Goal: Information Seeking & Learning: Learn about a topic

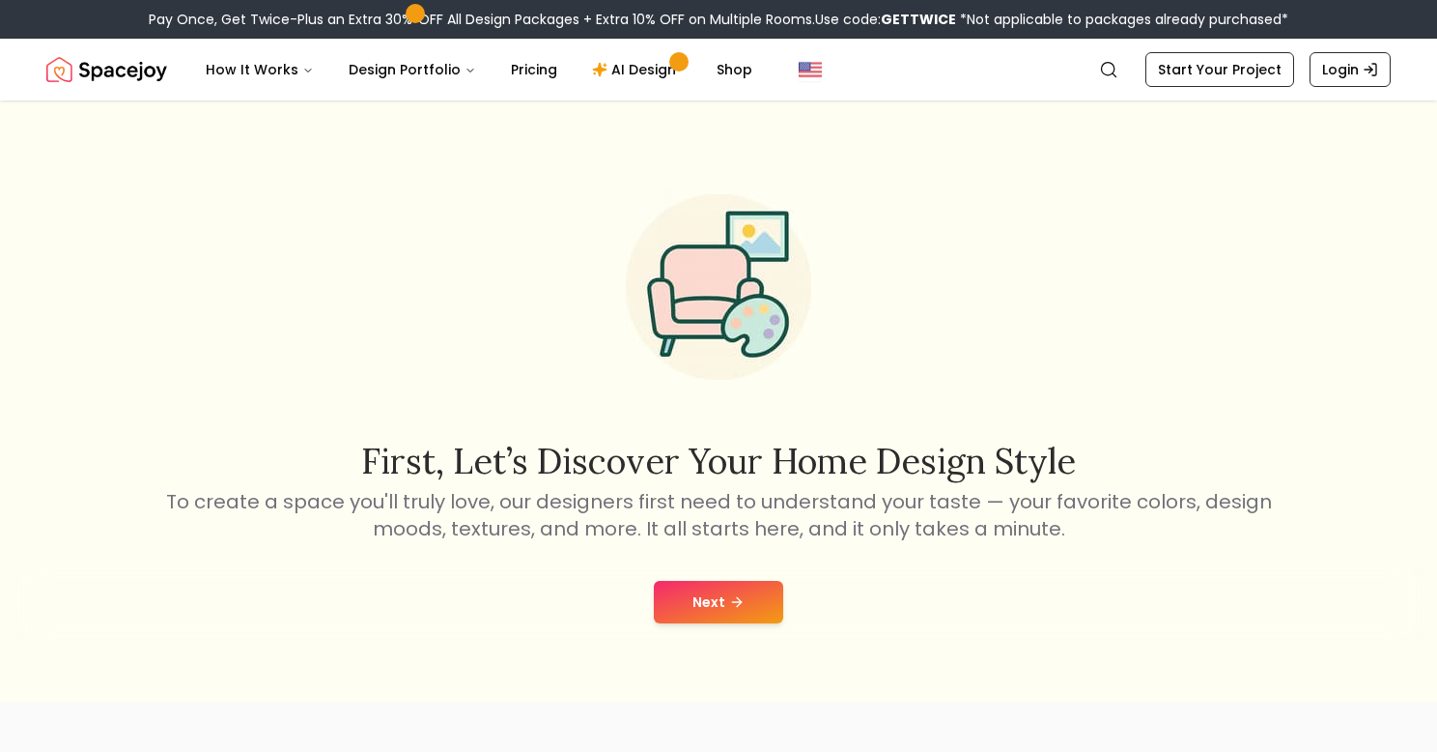
click at [693, 598] on button "Next" at bounding box center [718, 602] width 129 height 43
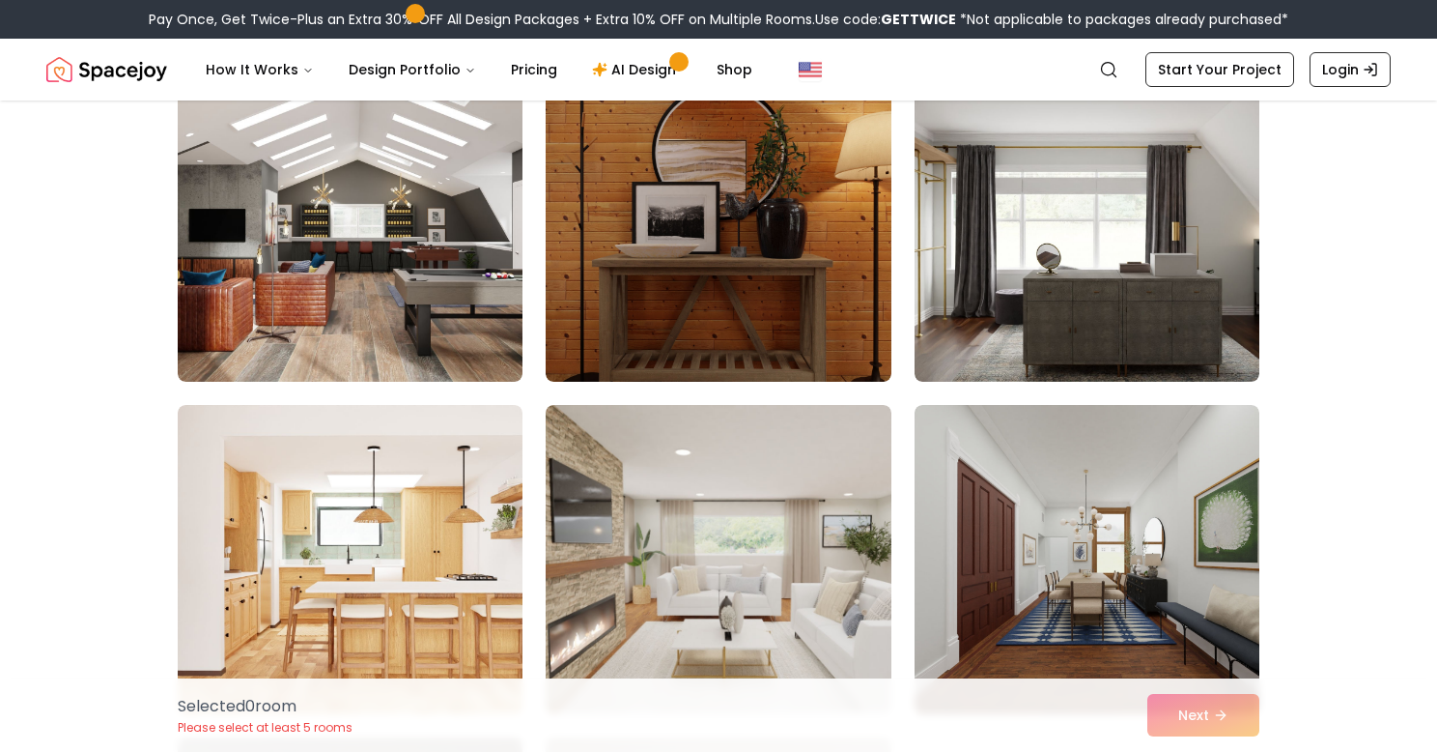
scroll to position [1520, 0]
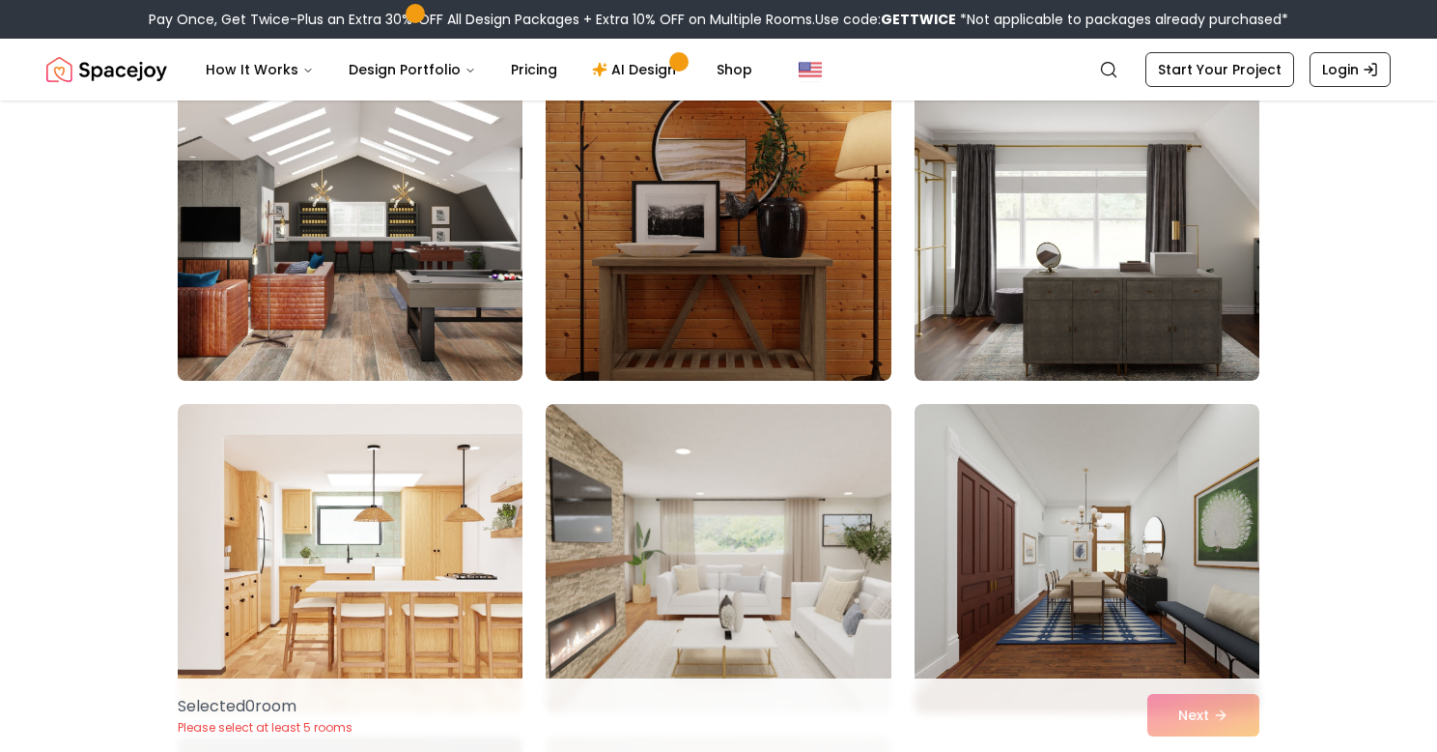
click at [393, 297] on img at bounding box center [350, 226] width 362 height 325
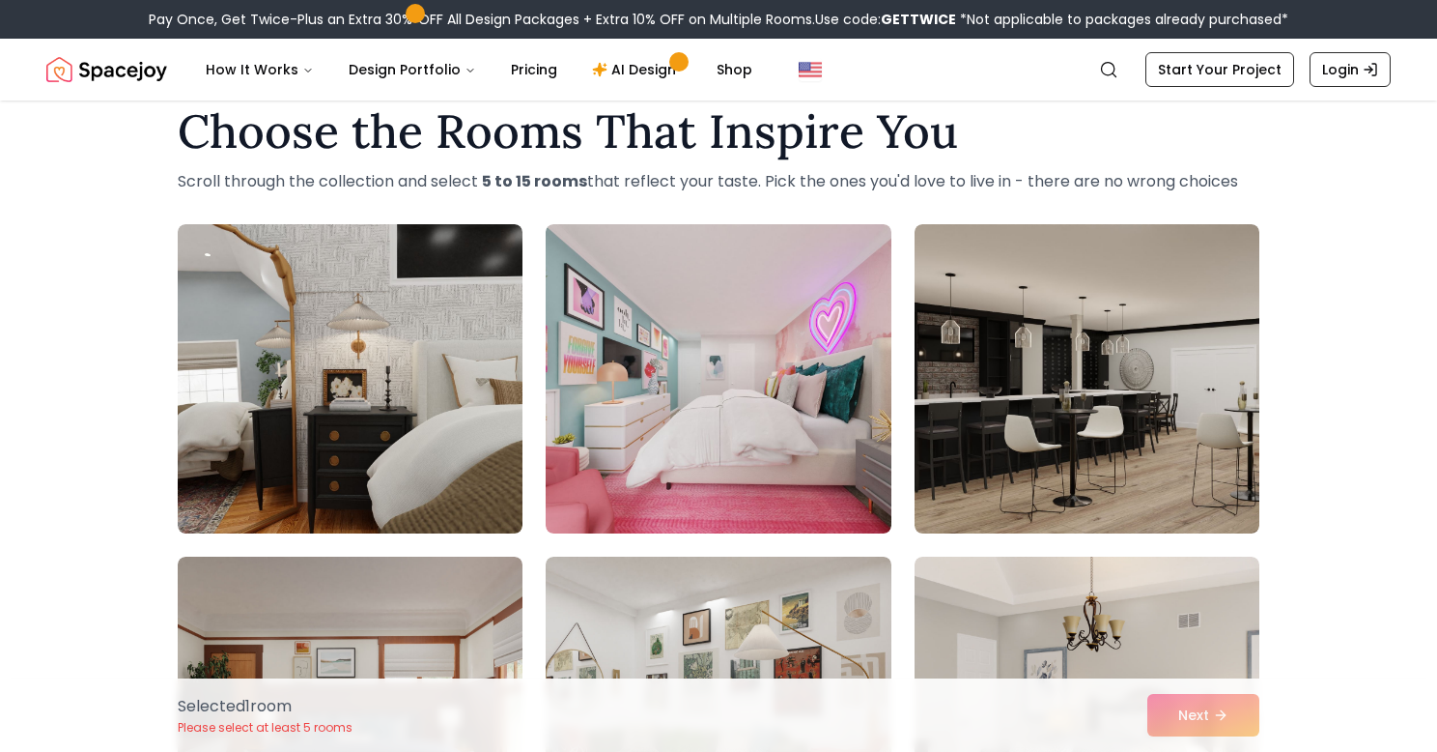
scroll to position [40, 0]
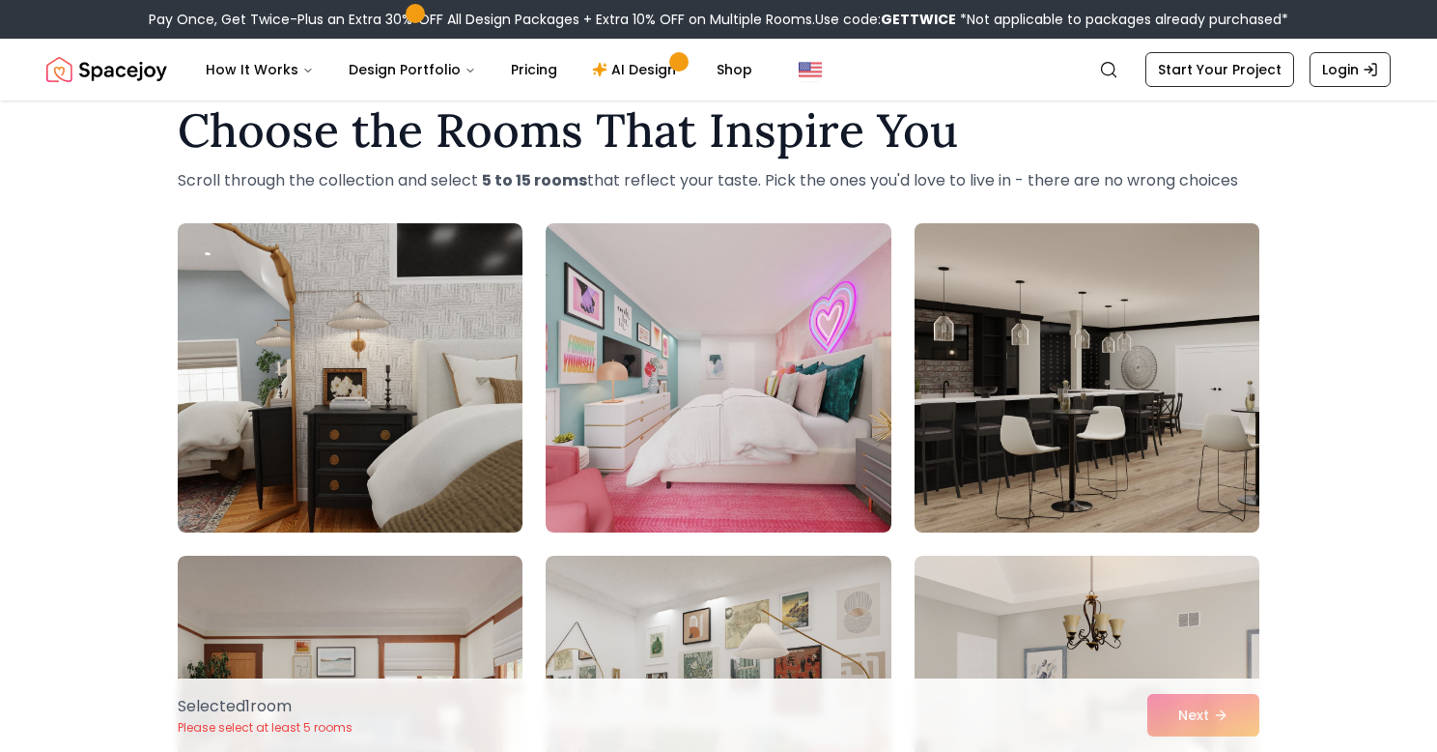
click at [1158, 383] on img at bounding box center [1087, 377] width 362 height 325
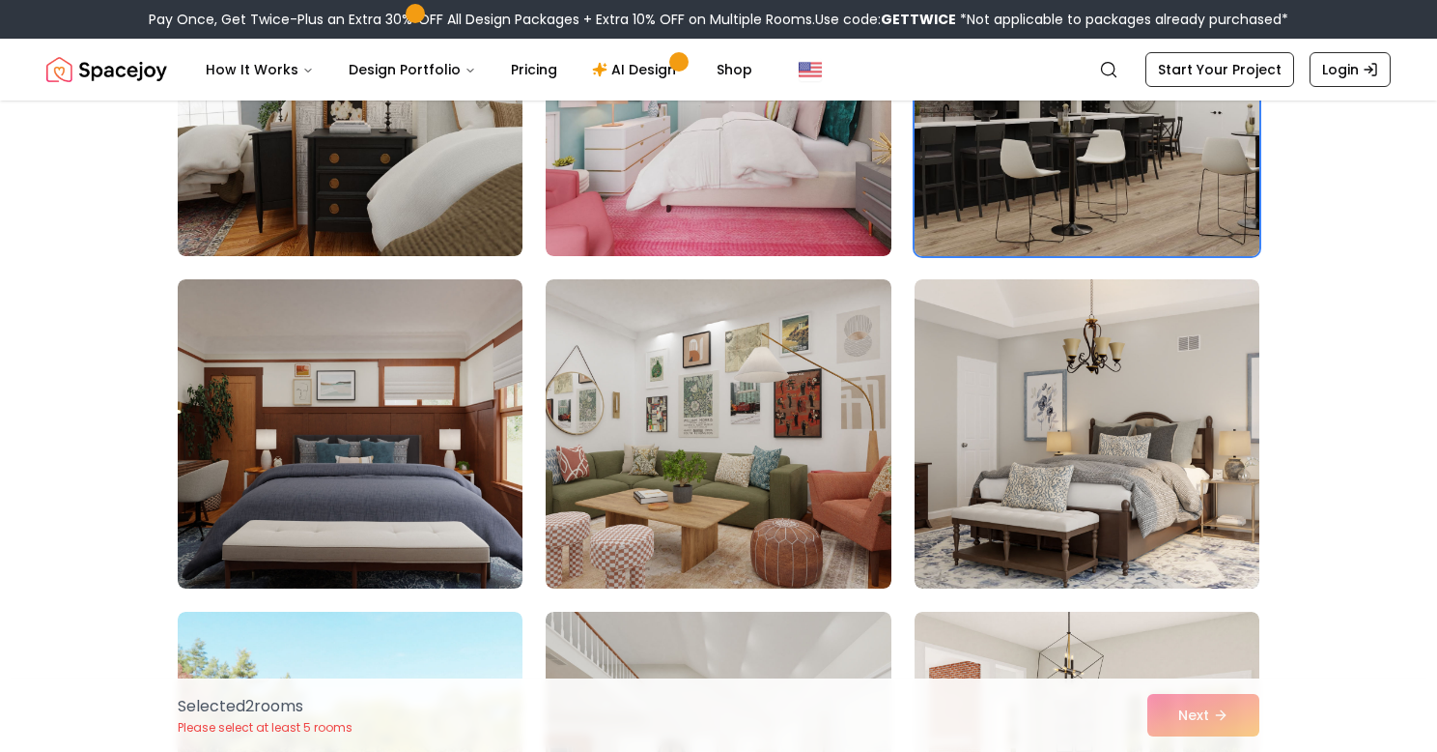
scroll to position [319, 0]
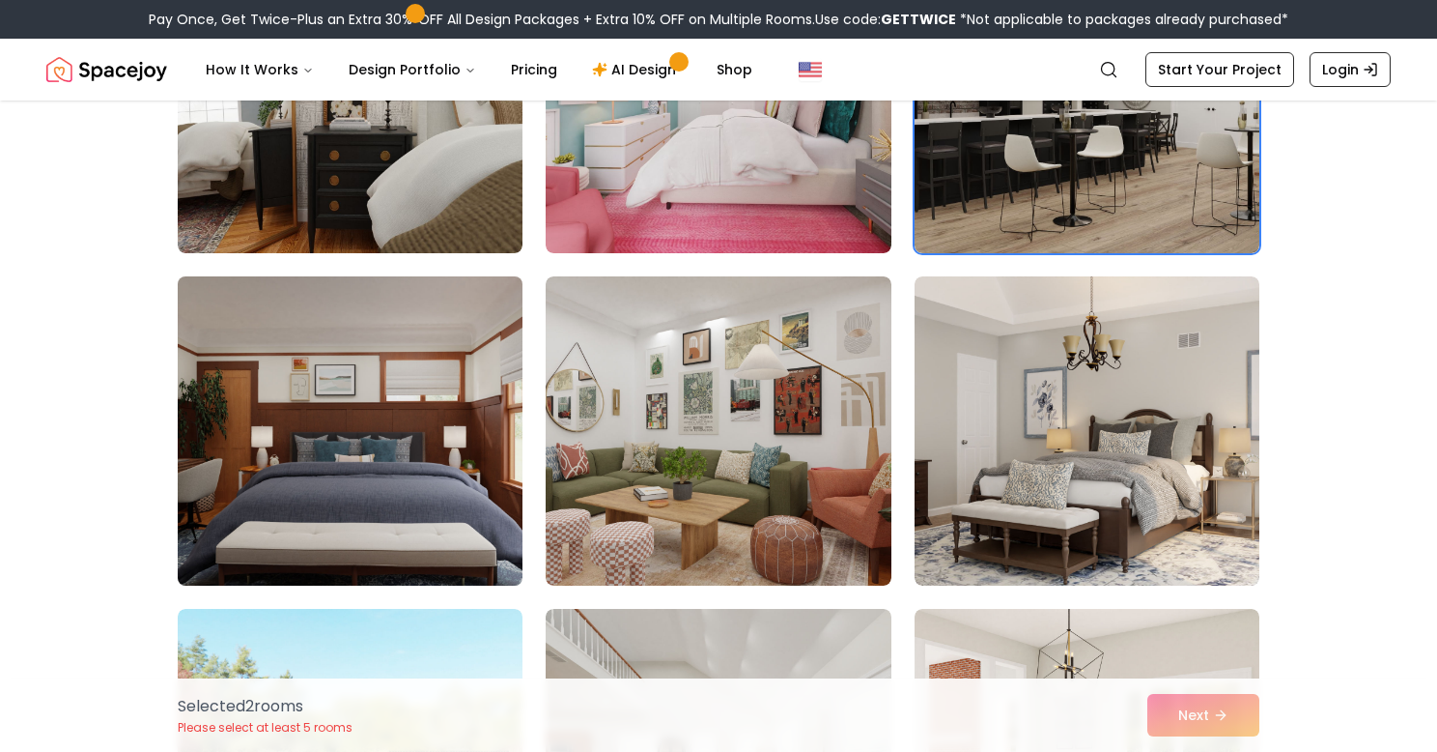
click at [367, 550] on img at bounding box center [350, 431] width 362 height 325
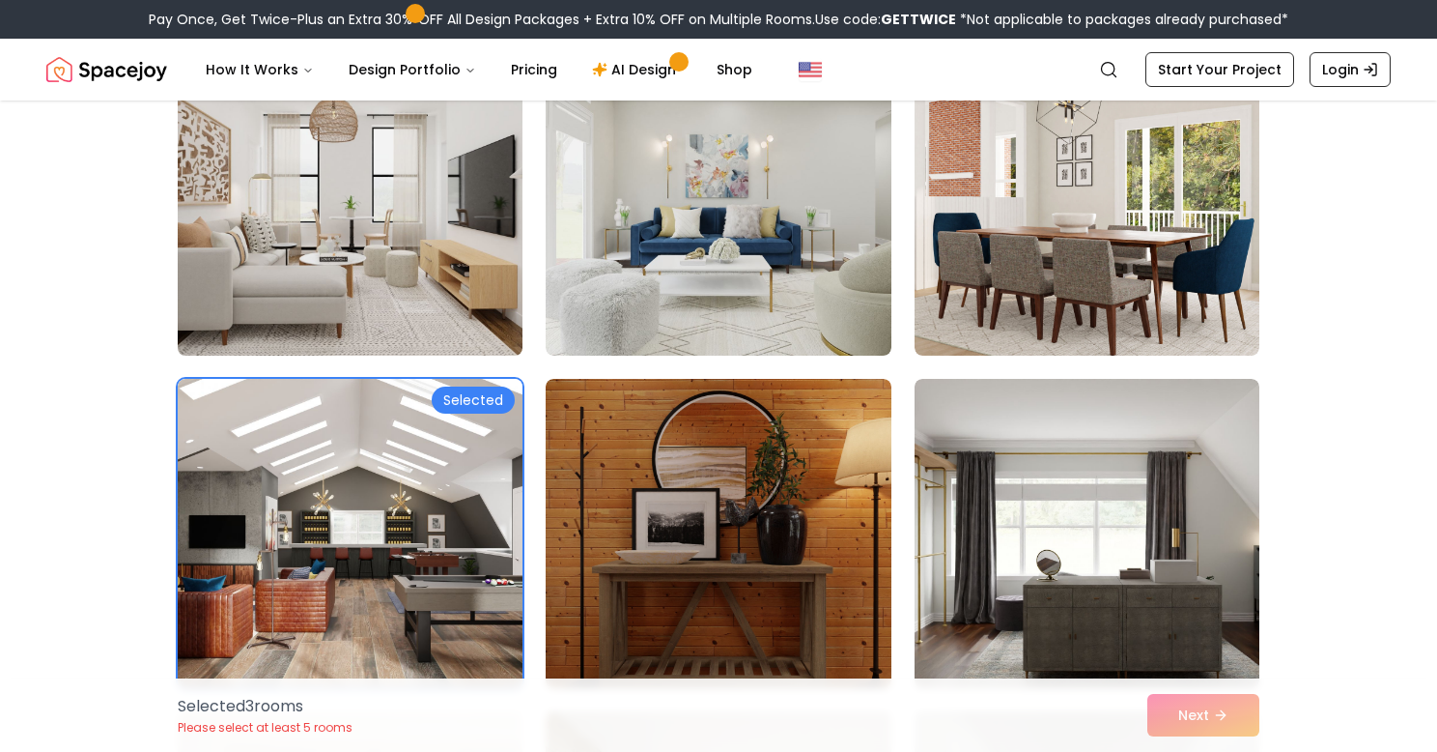
scroll to position [1211, 0]
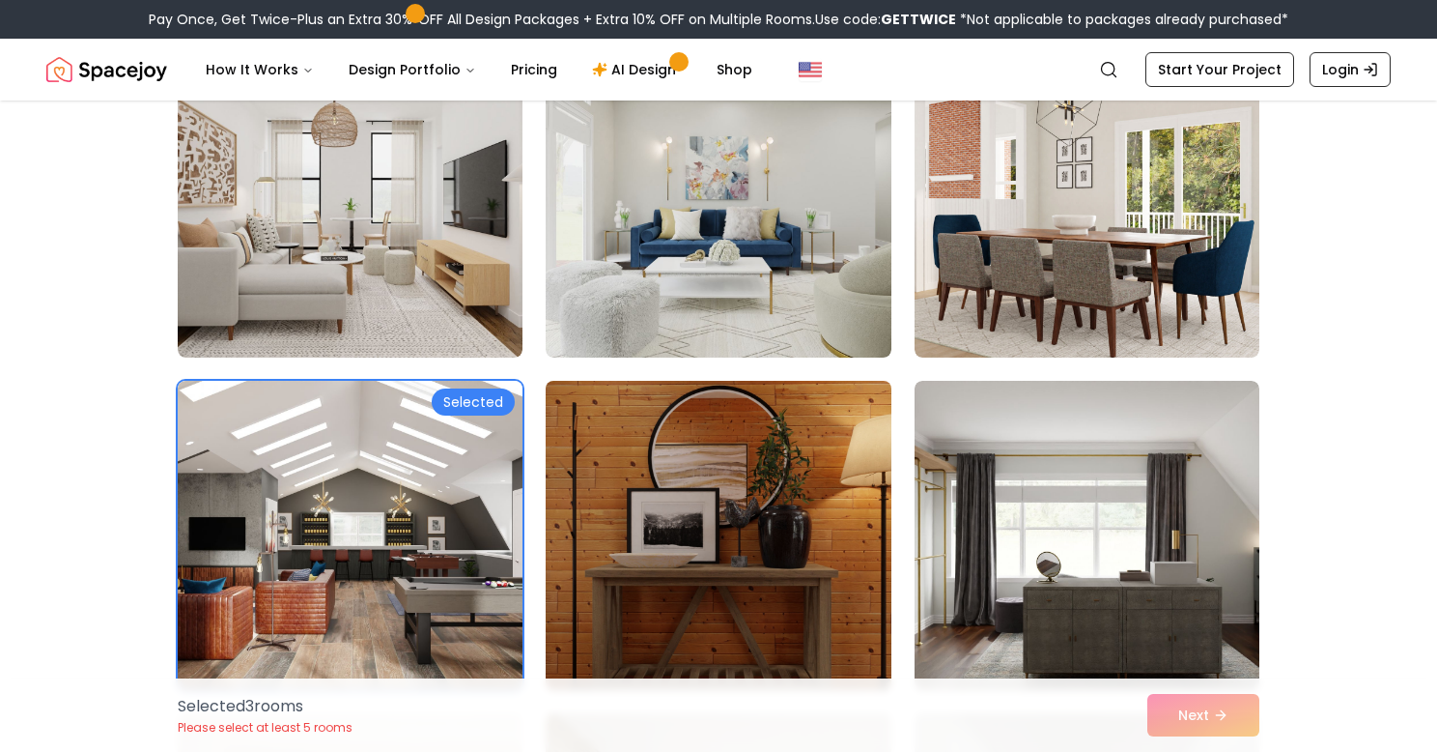
click at [820, 456] on img at bounding box center [718, 535] width 362 height 325
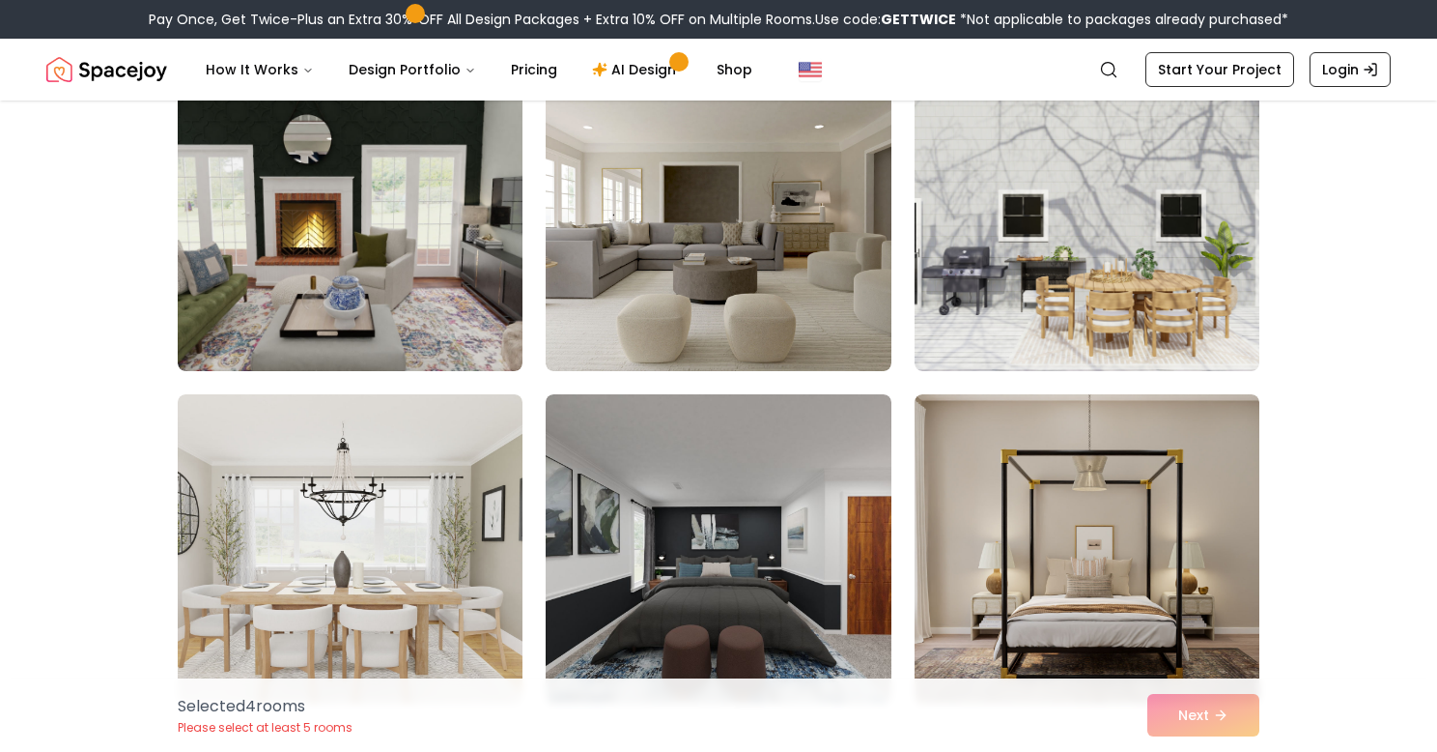
scroll to position [2894, 0]
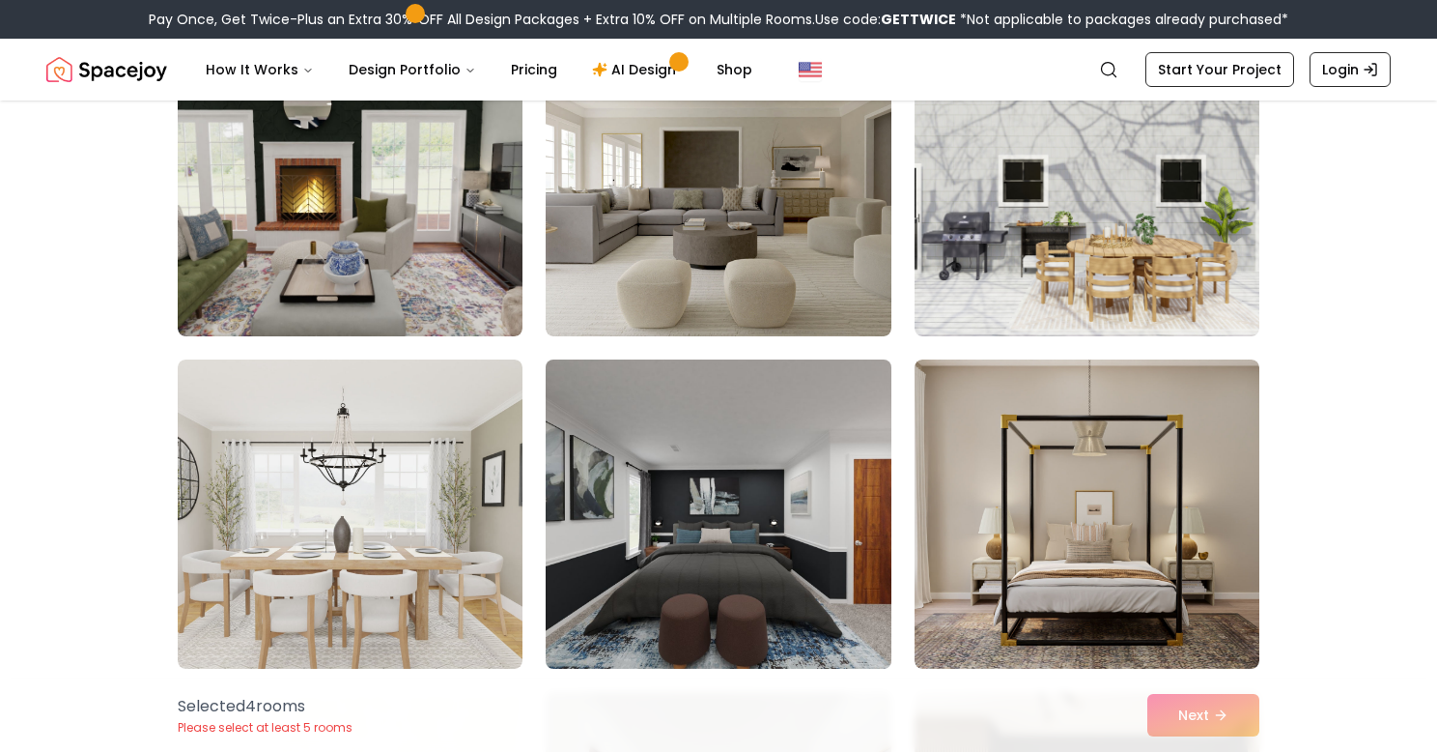
click at [830, 485] on img at bounding box center [718, 514] width 362 height 325
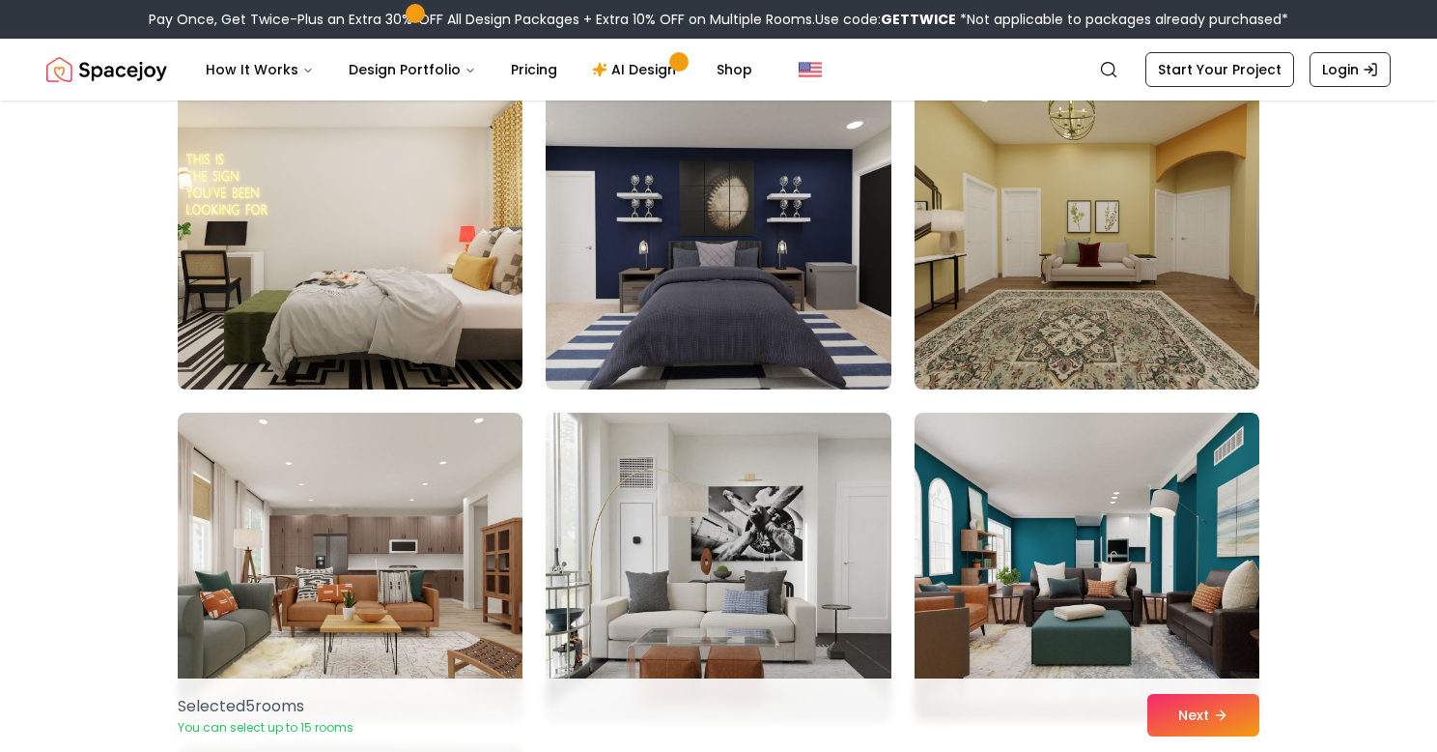
scroll to position [7164, 0]
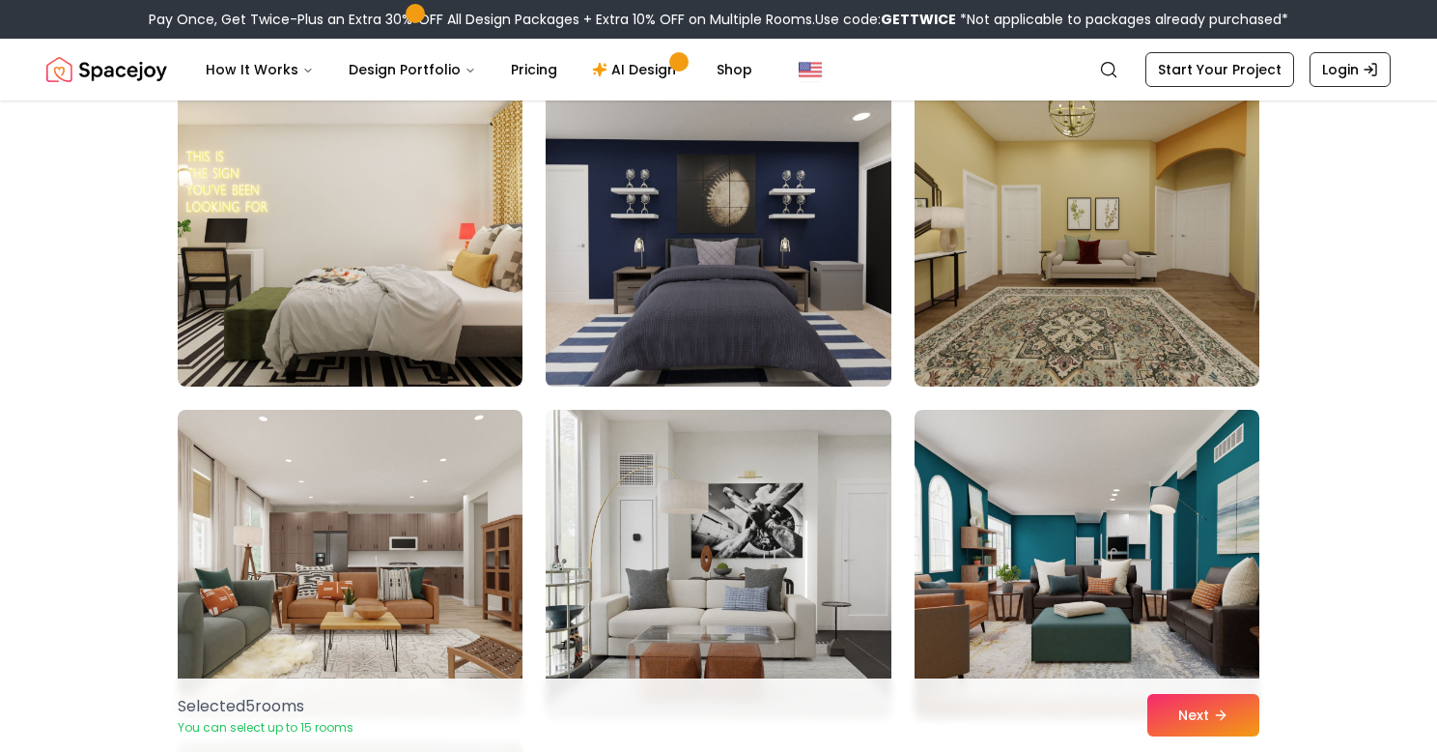
click at [752, 279] on img at bounding box center [718, 232] width 362 height 325
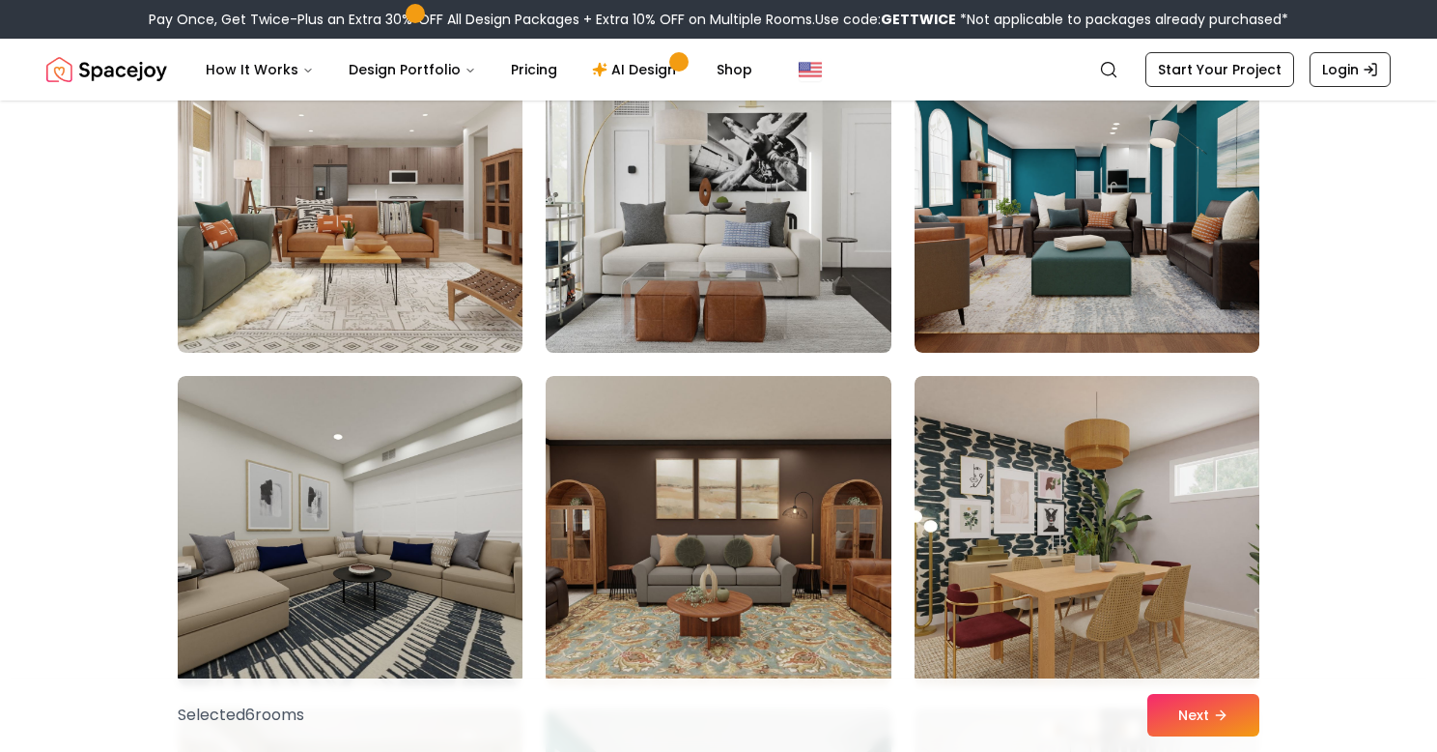
scroll to position [7531, 0]
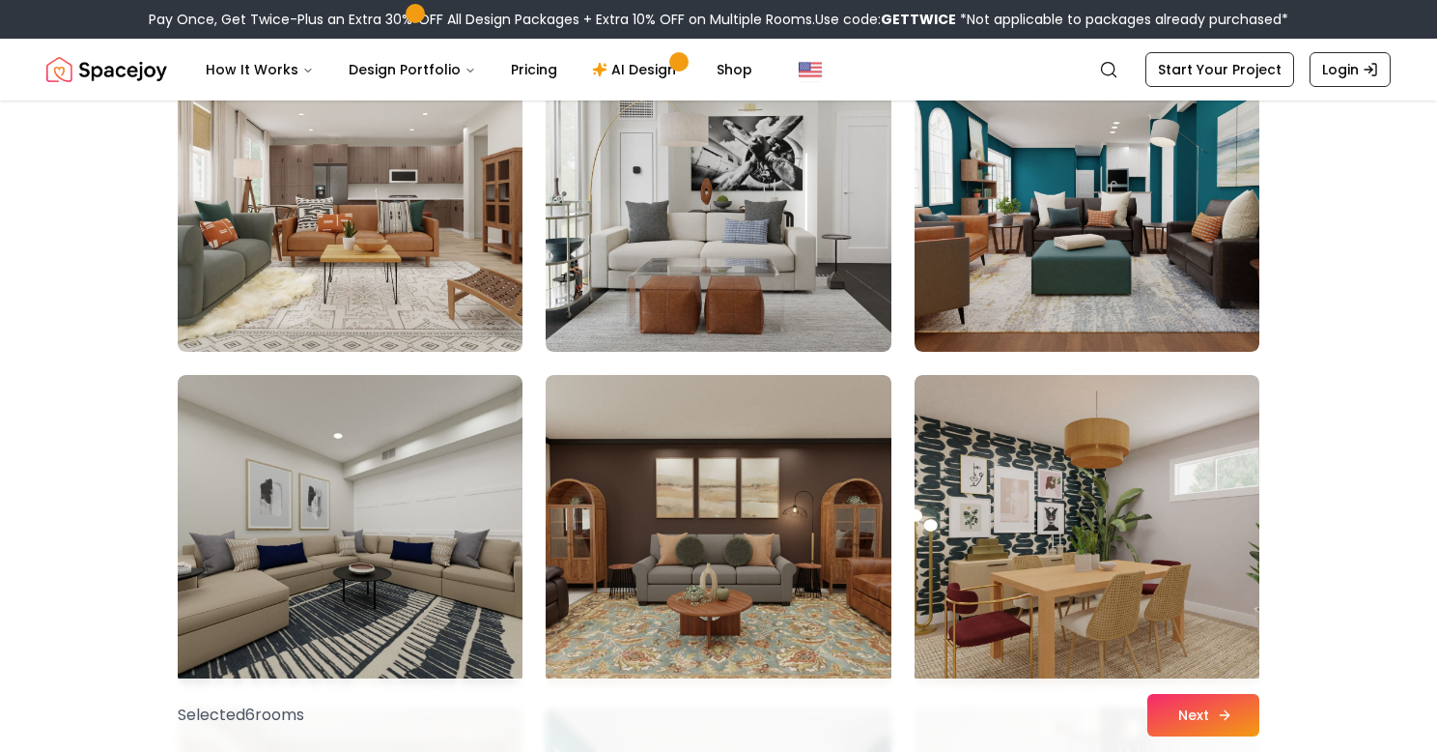
click at [1223, 705] on button "Next" at bounding box center [1204, 715] width 112 height 43
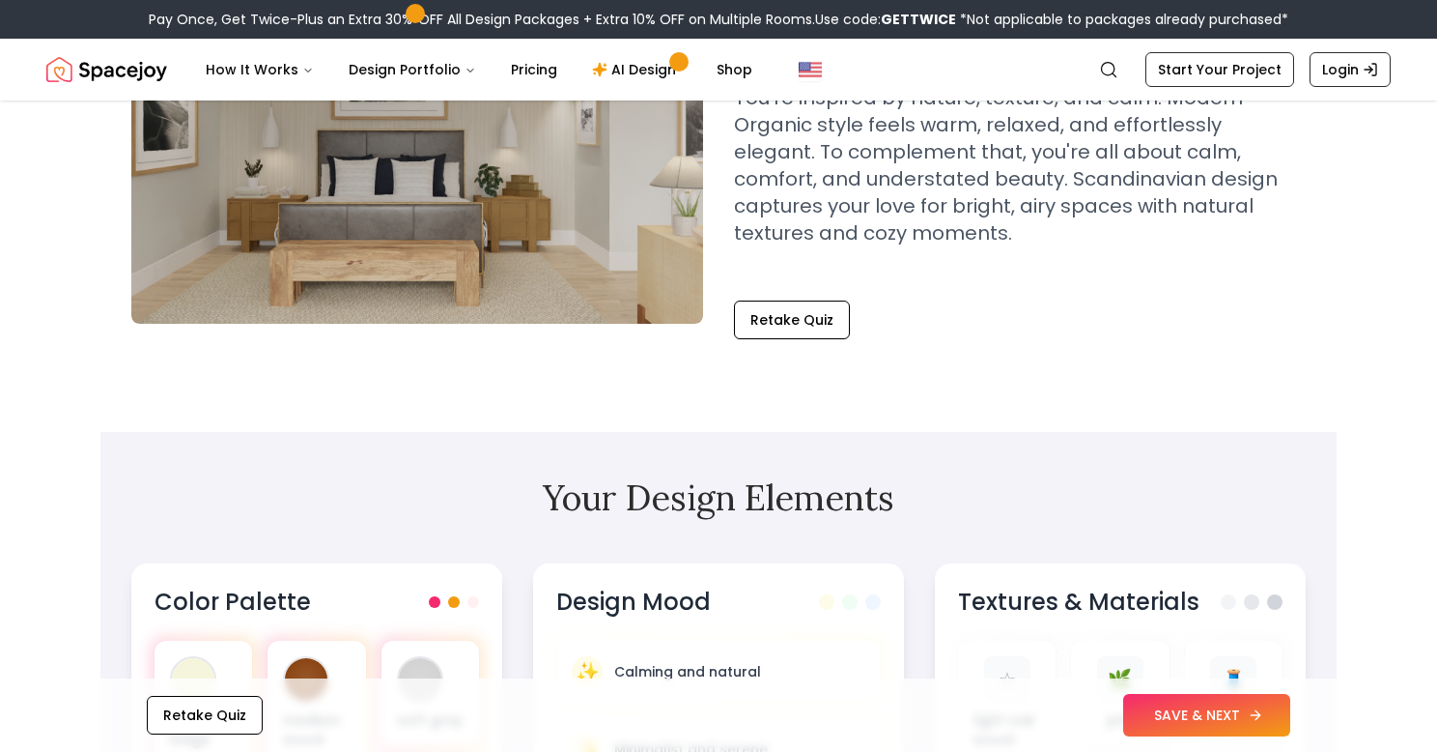
scroll to position [657, 0]
